Goal: Transaction & Acquisition: Purchase product/service

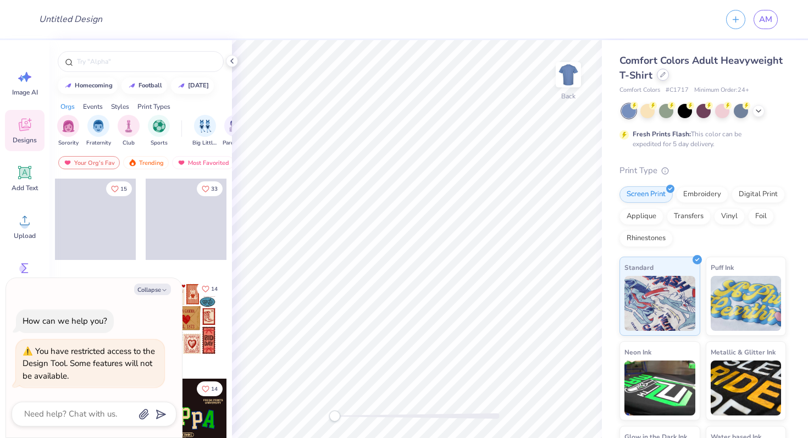
click at [663, 74] on icon at bounding box center [662, 74] width 5 height 5
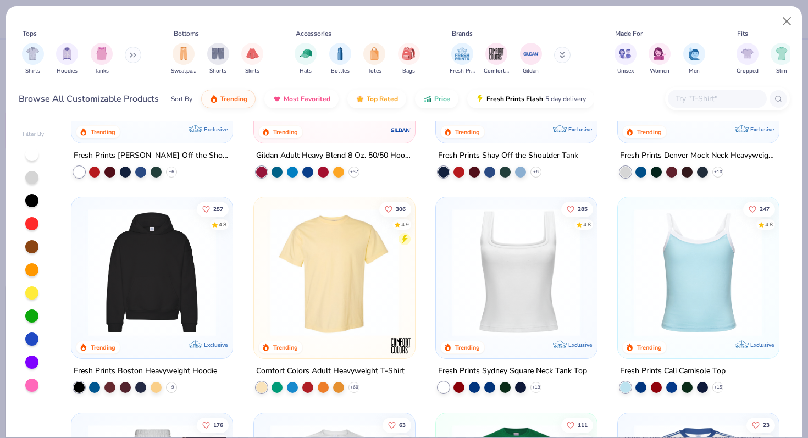
scroll to position [147, 0]
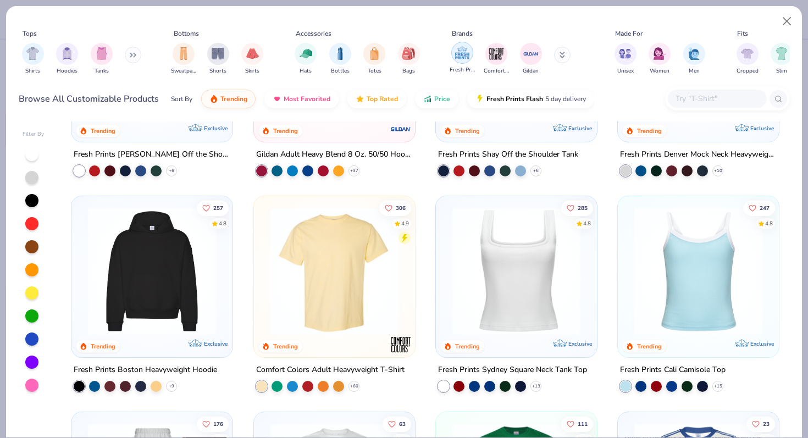
click at [461, 55] on img "filter for Fresh Prints" at bounding box center [462, 53] width 16 height 16
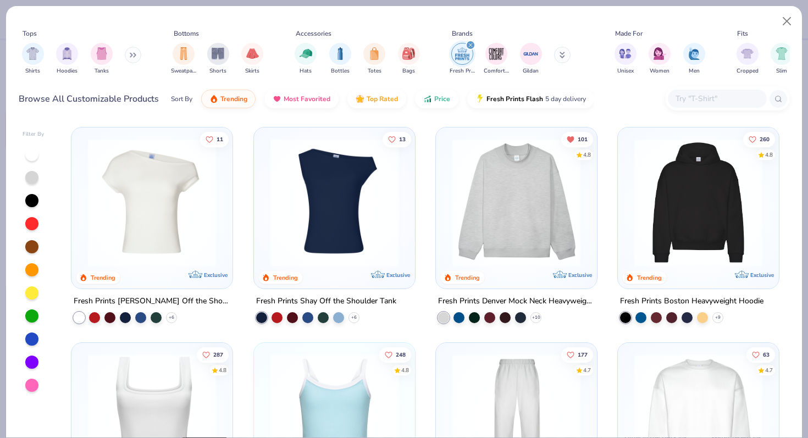
click at [647, 188] on img at bounding box center [698, 203] width 139 height 128
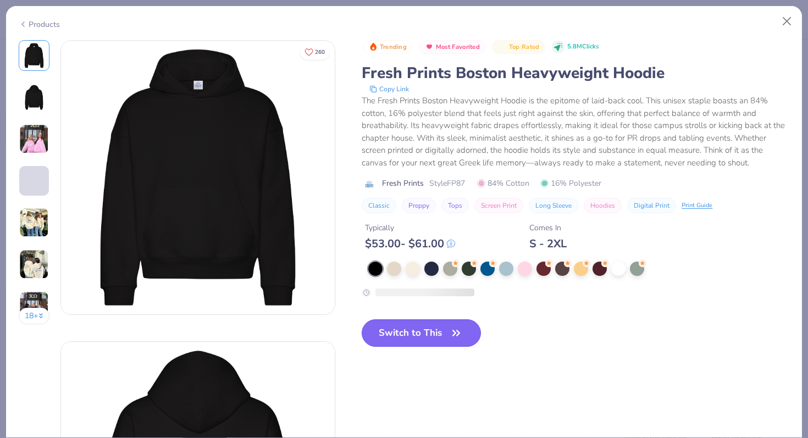
click at [413, 335] on button "Switch to This" at bounding box center [421, 332] width 119 height 27
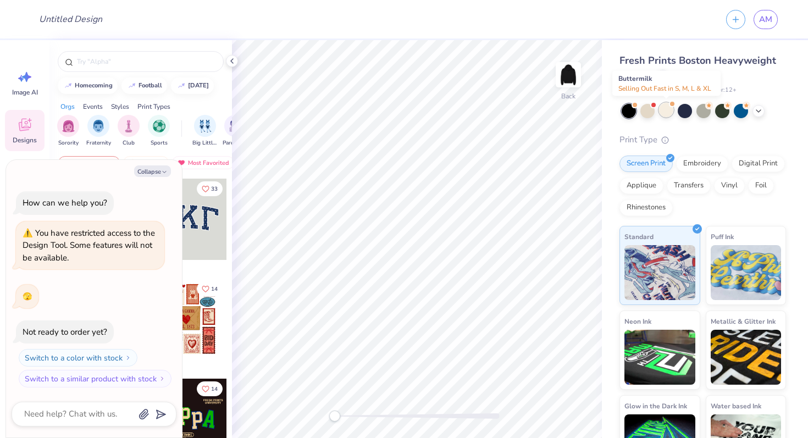
click at [668, 113] on div at bounding box center [666, 110] width 14 height 14
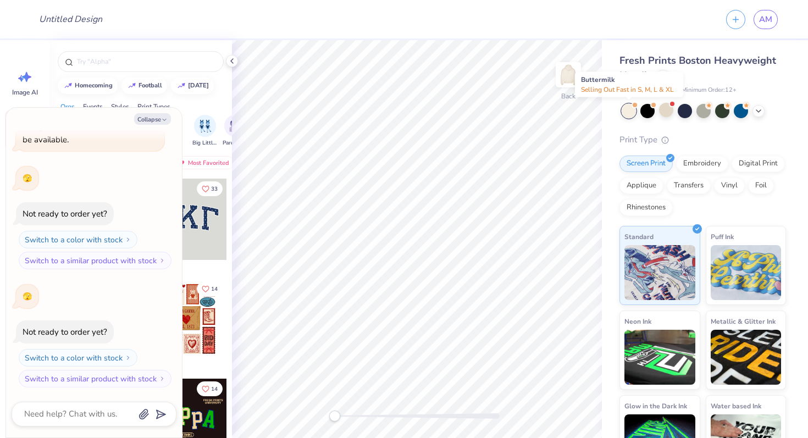
click at [627, 110] on div at bounding box center [629, 111] width 14 height 14
click at [661, 113] on div at bounding box center [666, 110] width 14 height 14
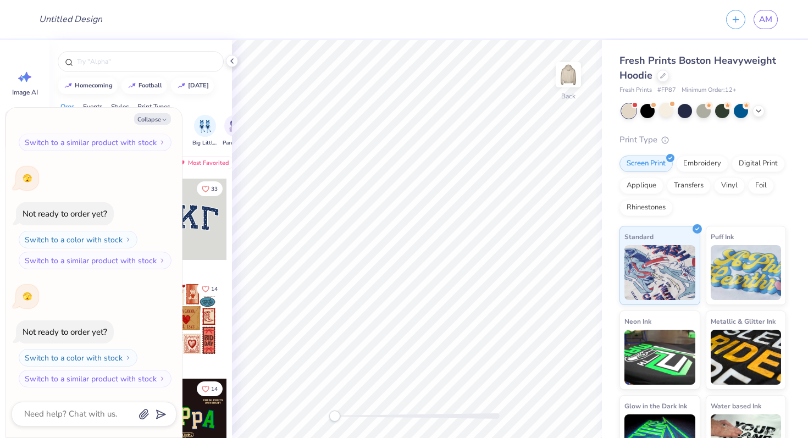
scroll to position [302, 0]
click at [762, 111] on icon at bounding box center [758, 110] width 9 height 9
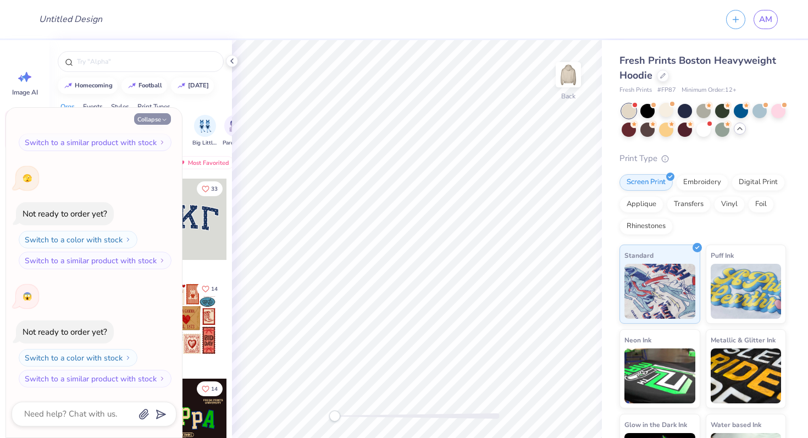
click at [149, 123] on button "Collapse" at bounding box center [152, 119] width 37 height 12
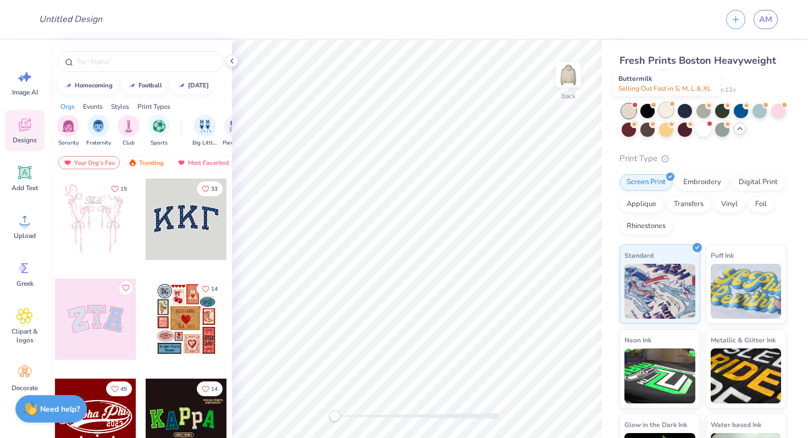
click at [665, 109] on div at bounding box center [666, 110] width 14 height 14
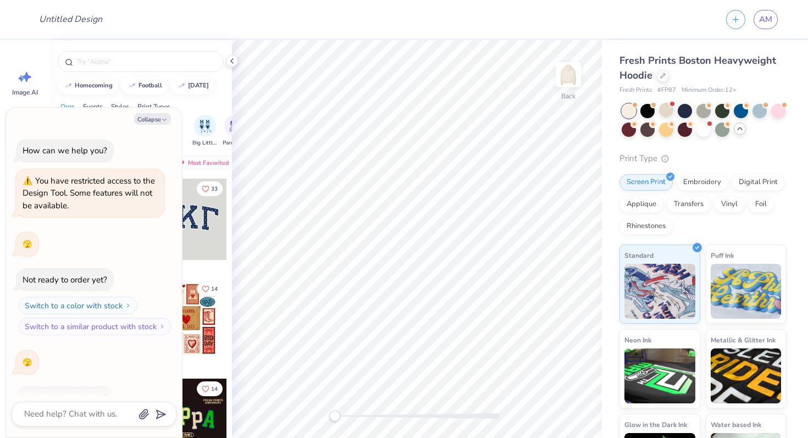
scroll to position [421, 0]
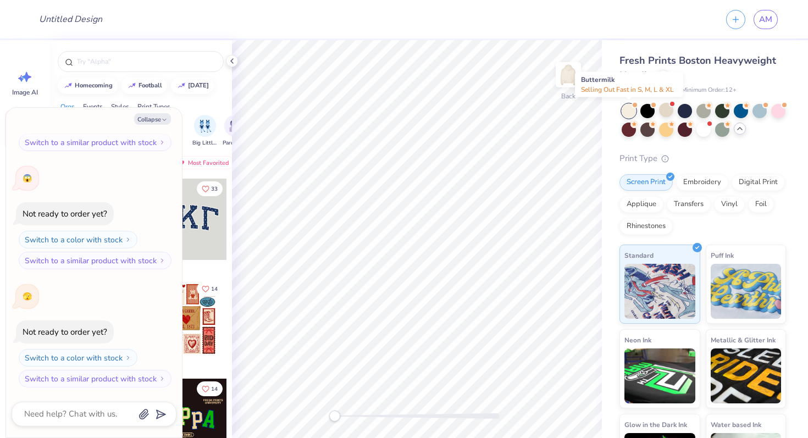
click at [628, 109] on div at bounding box center [629, 111] width 14 height 14
click at [667, 106] on div at bounding box center [666, 110] width 14 height 14
click at [229, 63] on icon at bounding box center [232, 61] width 9 height 9
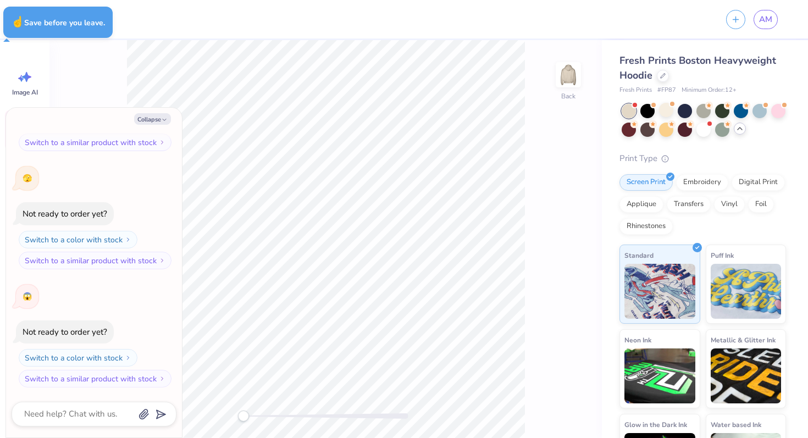
type textarea "x"
